Goal: Information Seeking & Learning: Understand process/instructions

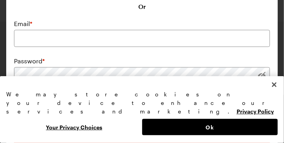
scroll to position [143, 0]
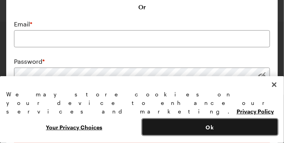
click at [238, 131] on button "Ok" at bounding box center [210, 127] width 136 height 16
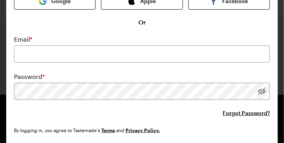
scroll to position [129, 0]
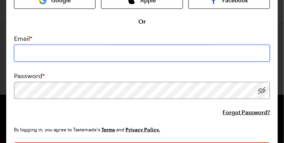
click at [27, 45] on input "email" at bounding box center [142, 53] width 256 height 17
type input "[PERSON_NAME][EMAIL_ADDRESS][DOMAIN_NAME]"
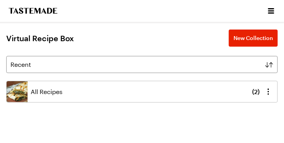
click at [48, 92] on span "All Recipes" at bounding box center [47, 91] width 32 height 9
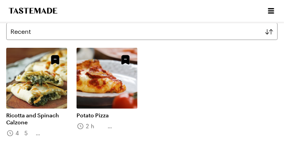
scroll to position [77, 0]
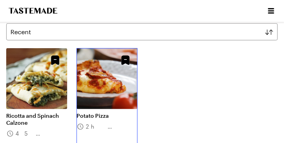
click at [99, 112] on link "Potato Pizza" at bounding box center [107, 115] width 61 height 7
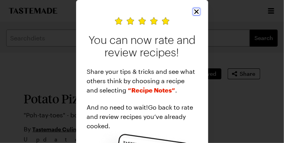
click at [195, 12] on icon "Close" at bounding box center [196, 11] width 5 height 5
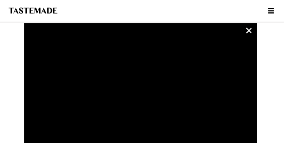
scroll to position [260, 0]
click at [249, 35] on div "Video Player is loading. Play Video Play Unmute Current Time 0:00 / Duration 1:…" at bounding box center [140, 139] width 233 height 233
click at [248, 30] on icon "unsticky" at bounding box center [249, 30] width 9 height 9
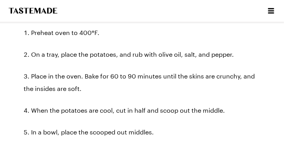
scroll to position [795, 0]
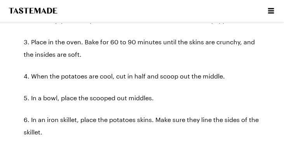
scroll to position [830, 0]
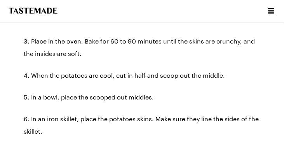
click at [255, 102] on li "In a bowl, place the scooped out middles." at bounding box center [142, 97] width 236 height 12
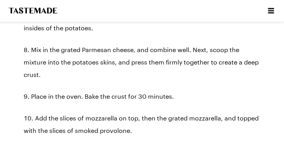
scroll to position [967, 0]
click at [254, 99] on li "Place in the oven. Bake the crust for 30 minutes." at bounding box center [142, 97] width 236 height 12
click at [249, 98] on li "Place in the oven. Bake the crust for 30 minutes." at bounding box center [142, 97] width 236 height 12
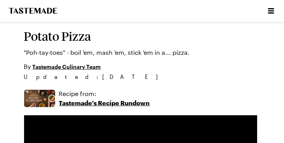
scroll to position [0, 0]
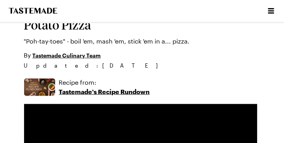
type textarea "x"
